Goal: Information Seeking & Learning: Learn about a topic

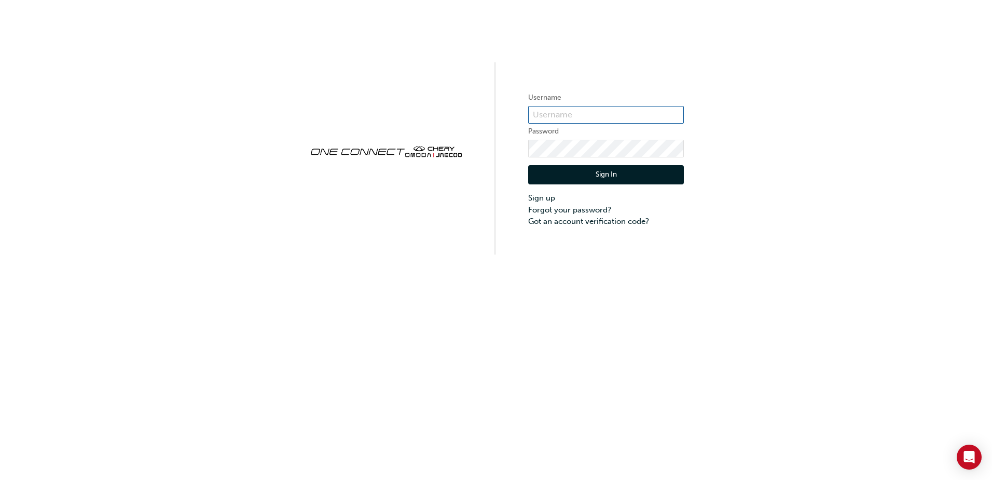
type input "[EMAIL_ADDRESS][DOMAIN_NAME]"
click at [599, 182] on button "Sign In" at bounding box center [606, 175] width 156 height 20
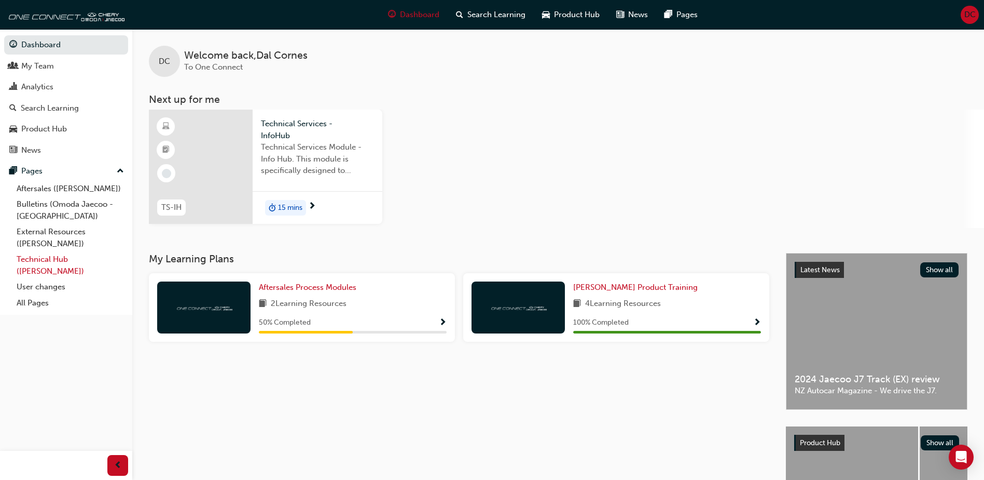
click at [58, 263] on link "Technical Hub ([PERSON_NAME])" at bounding box center [70, 265] width 116 height 28
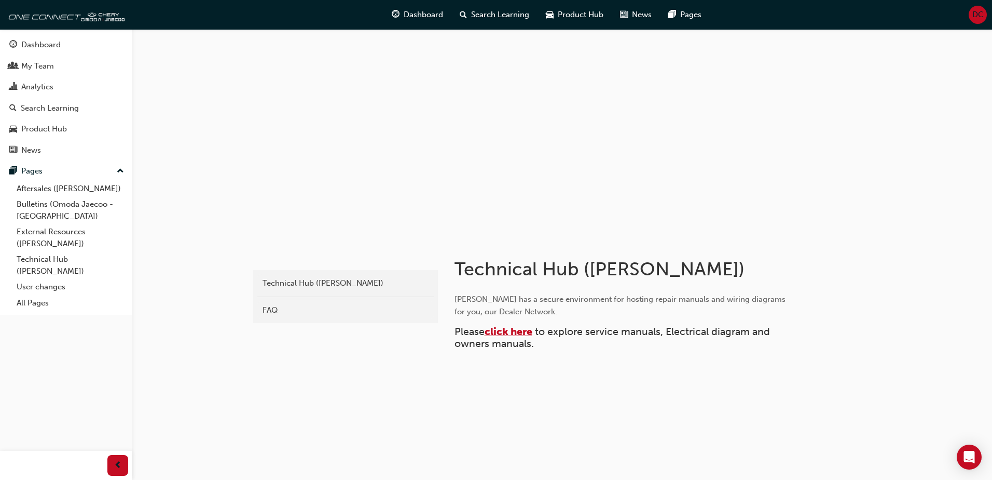
click at [518, 335] on span "click here" at bounding box center [509, 331] width 48 height 12
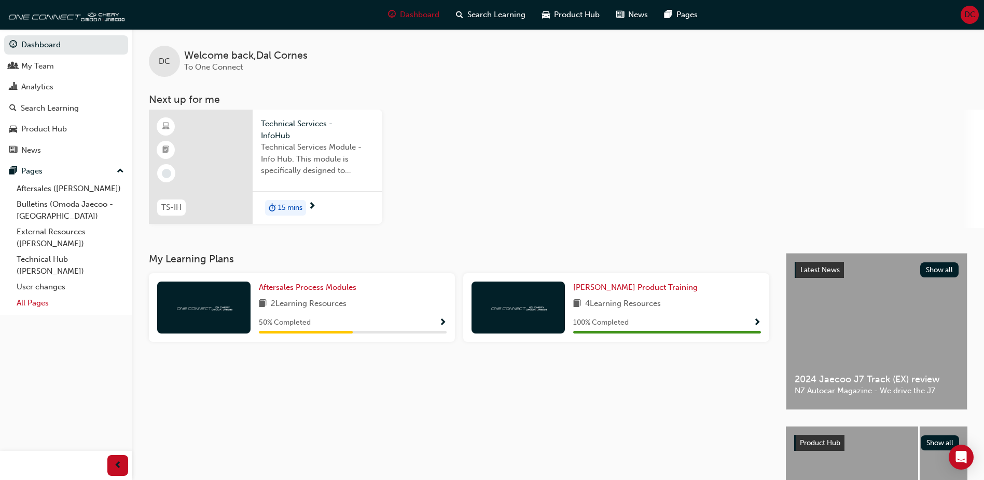
click at [46, 305] on link "All Pages" at bounding box center [70, 303] width 116 height 16
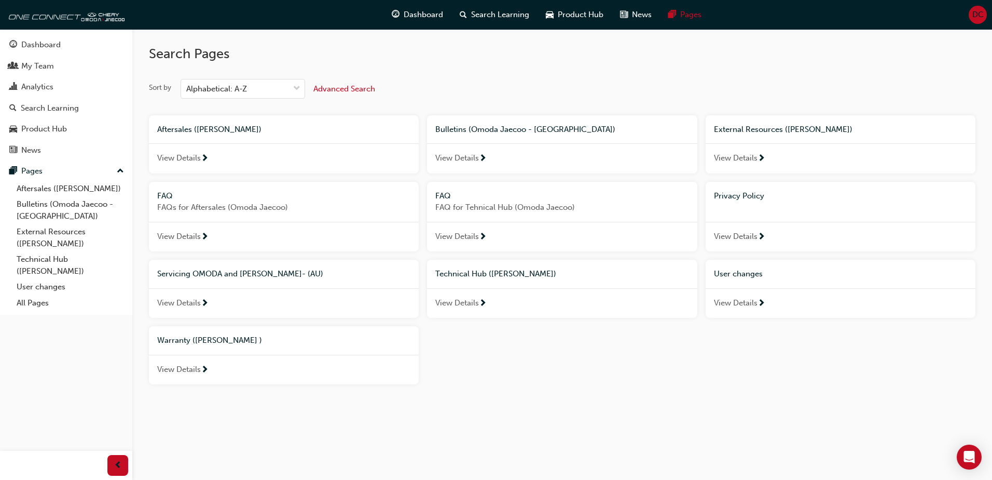
click at [455, 305] on span "View Details" at bounding box center [457, 303] width 44 height 12
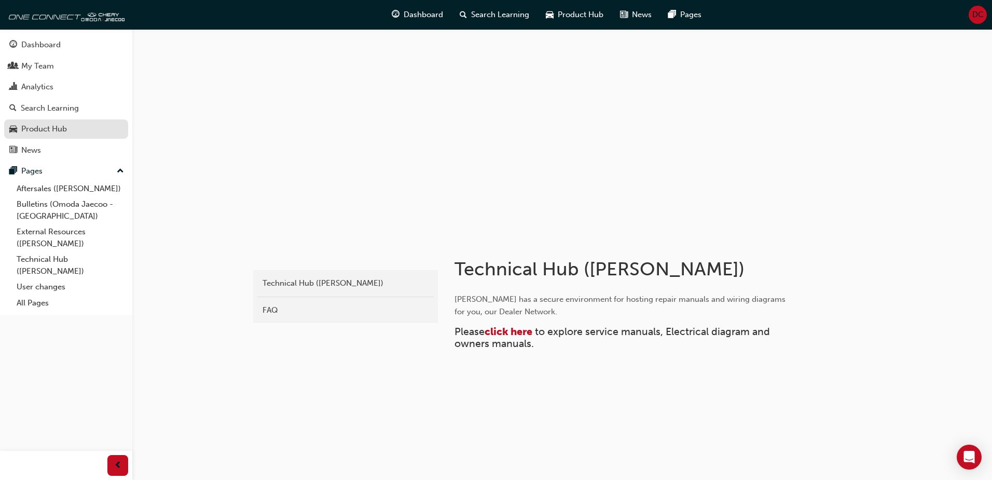
click at [43, 131] on div "Product Hub" at bounding box center [44, 129] width 46 height 12
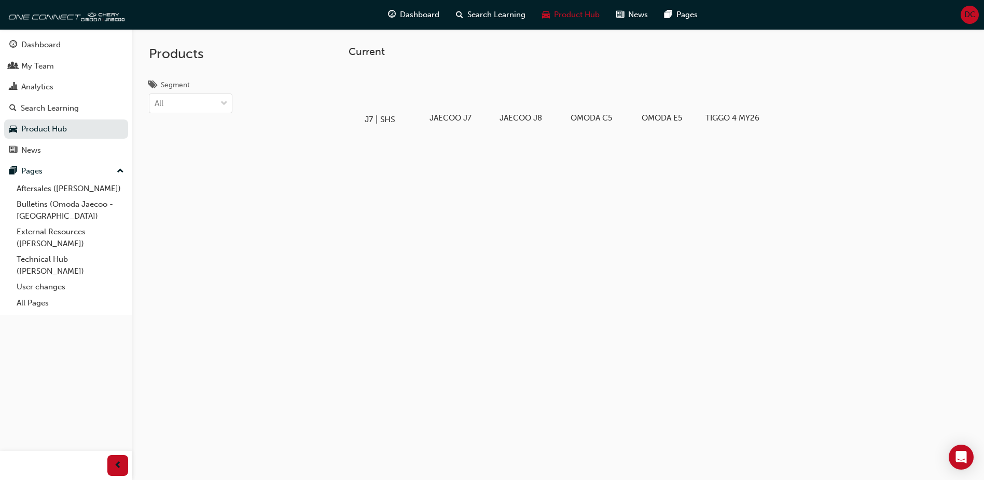
click at [375, 92] on div at bounding box center [380, 90] width 58 height 42
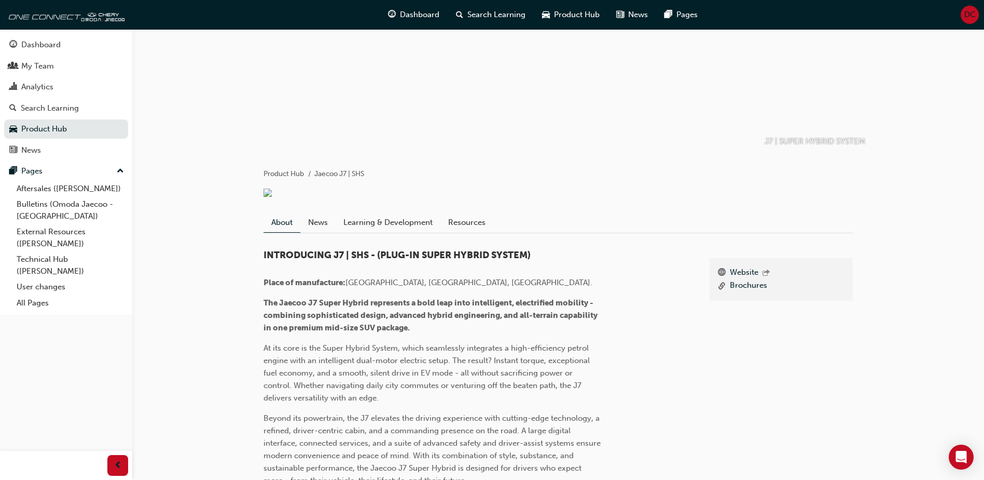
scroll to position [104, 0]
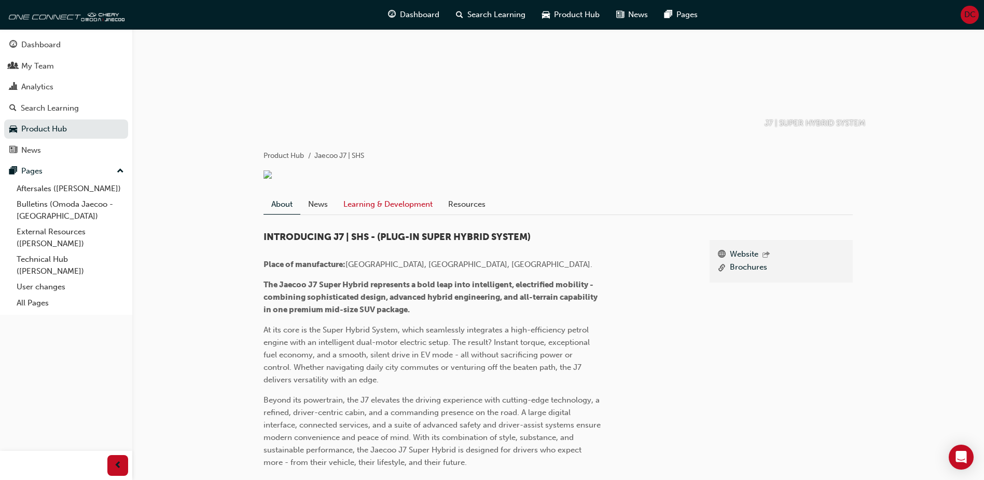
click at [395, 214] on link "Learning & Development" at bounding box center [388, 204] width 105 height 20
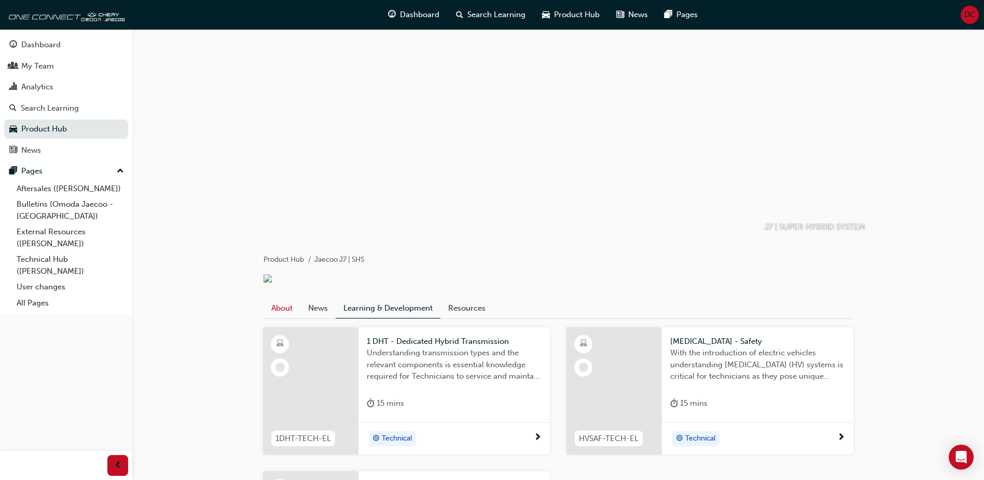
click at [283, 318] on link "About" at bounding box center [282, 308] width 37 height 20
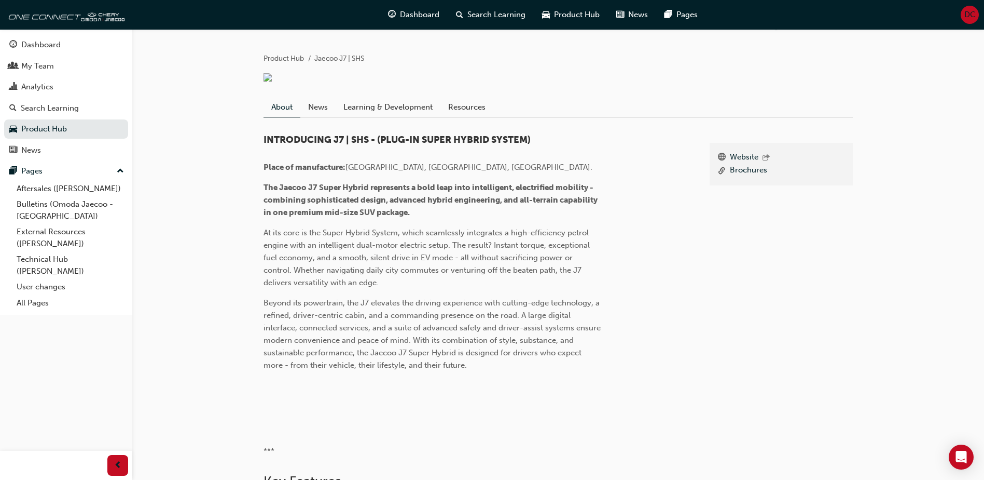
scroll to position [46, 0]
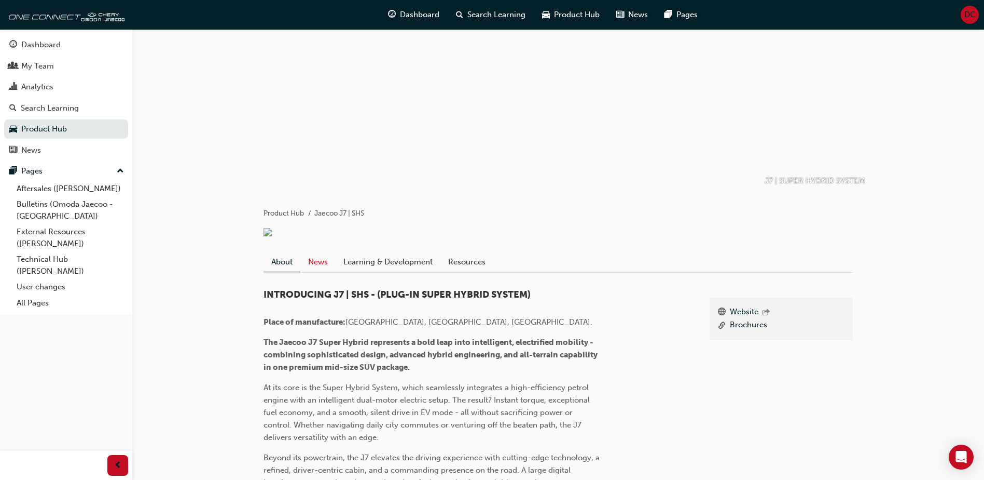
click at [318, 271] on link "News" at bounding box center [317, 262] width 35 height 20
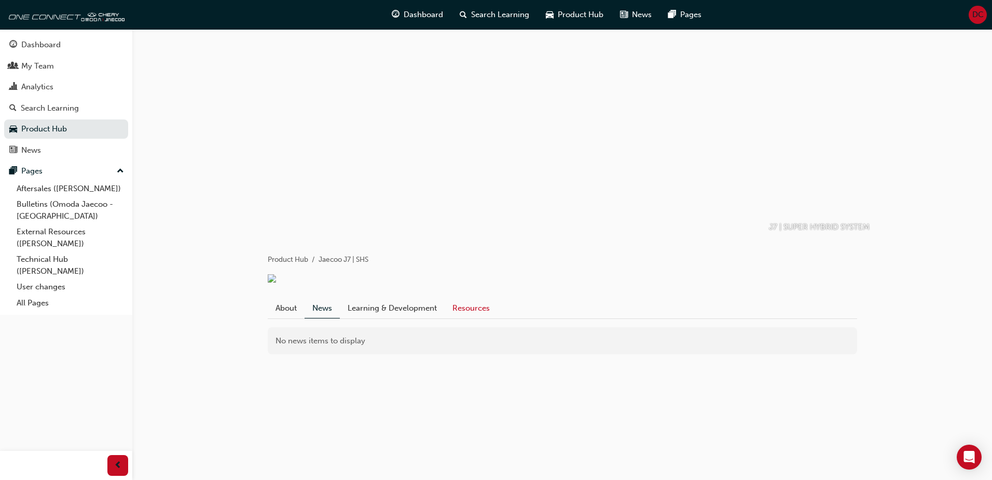
click at [475, 318] on link "Resources" at bounding box center [471, 308] width 53 height 20
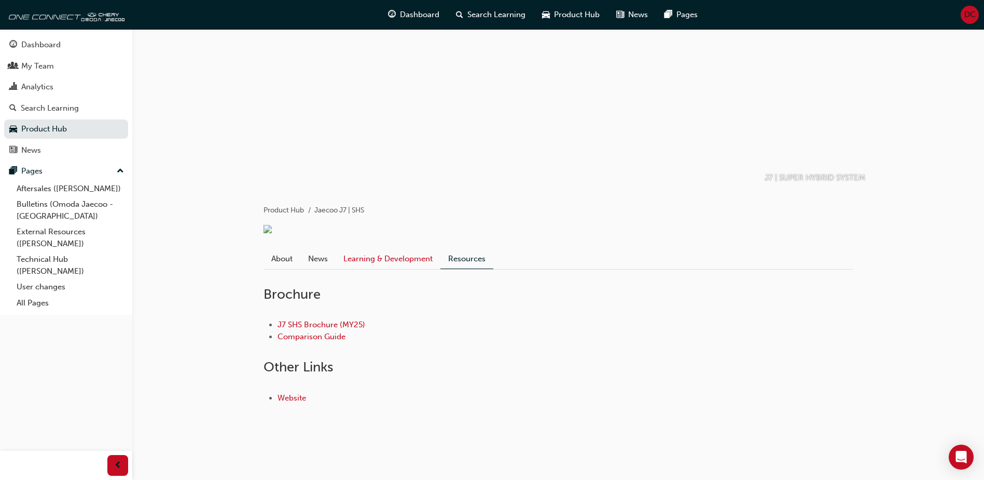
scroll to position [62, 0]
click at [307, 327] on link "J7 SHS Brochure (MY25)" at bounding box center [322, 324] width 88 height 9
